Goal: Book appointment/travel/reservation

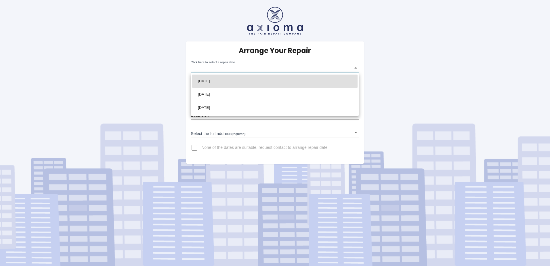
click at [355, 67] on body "Arrange Your Repair Click here to select a repair date ​ Phone Number   * 07860…" at bounding box center [275, 133] width 550 height 266
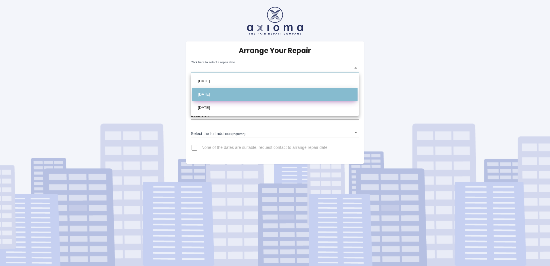
click at [205, 94] on li "[DATE]" at bounding box center [274, 94] width 165 height 13
type input "[DATE]T00:00:00.000Z"
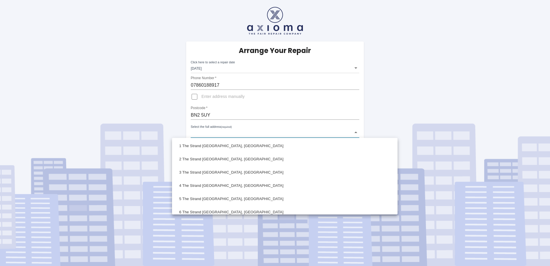
click at [356, 130] on body "Arrange Your Repair Click here to select a repair date [DATE] [DATE]T00:00:00.0…" at bounding box center [275, 133] width 550 height 266
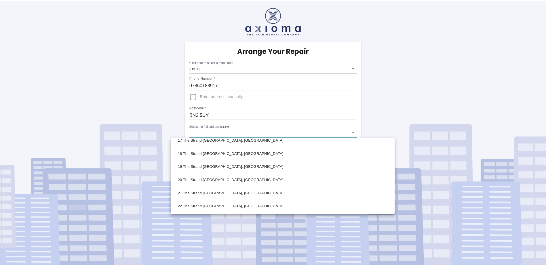
scroll to position [230, 0]
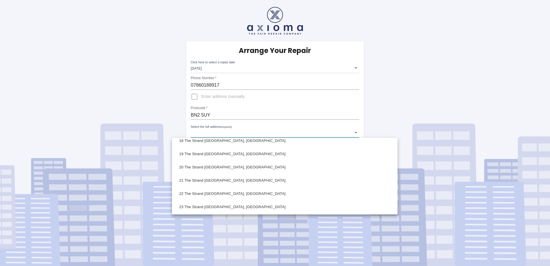
click at [194, 97] on div at bounding box center [275, 133] width 550 height 266
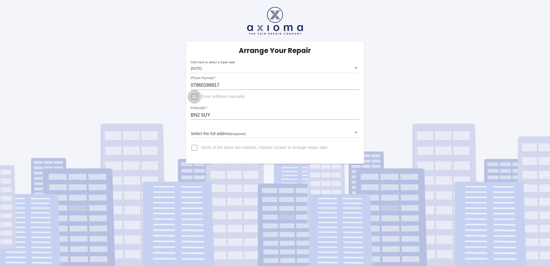
click at [196, 97] on input "Enter address manually" at bounding box center [195, 97] width 14 height 14
checkbox input "true"
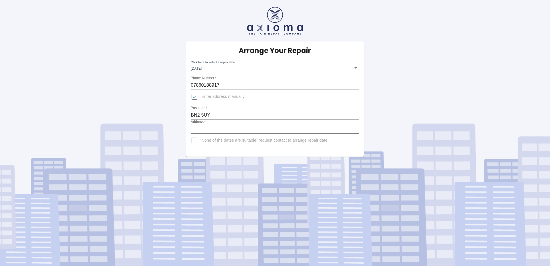
click at [224, 125] on input "Address   *" at bounding box center [275, 128] width 168 height 9
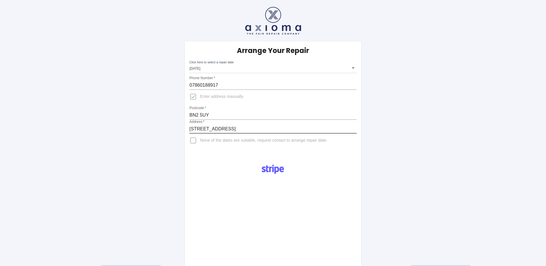
click at [314, 130] on input "[STREET_ADDRESS]" at bounding box center [272, 128] width 167 height 9
click at [232, 130] on input "[STREET_ADDRESS]" at bounding box center [272, 128] width 167 height 9
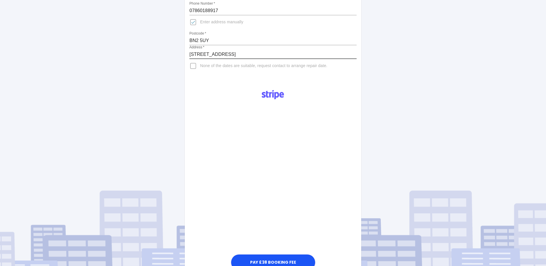
scroll to position [86, 0]
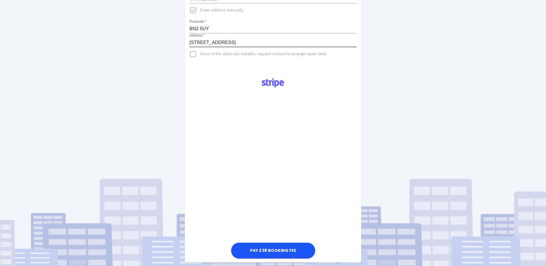
type input "[STREET_ADDRESS]"
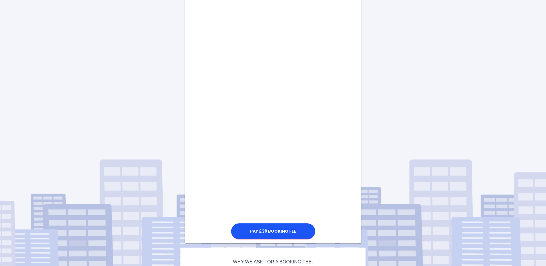
scroll to position [211, 0]
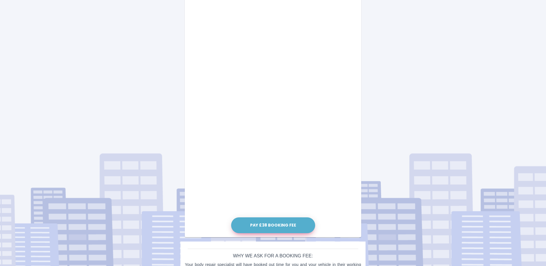
click at [270, 226] on button "Pay £38 Booking Fee" at bounding box center [273, 225] width 84 height 16
